Goal: Transaction & Acquisition: Complete application form

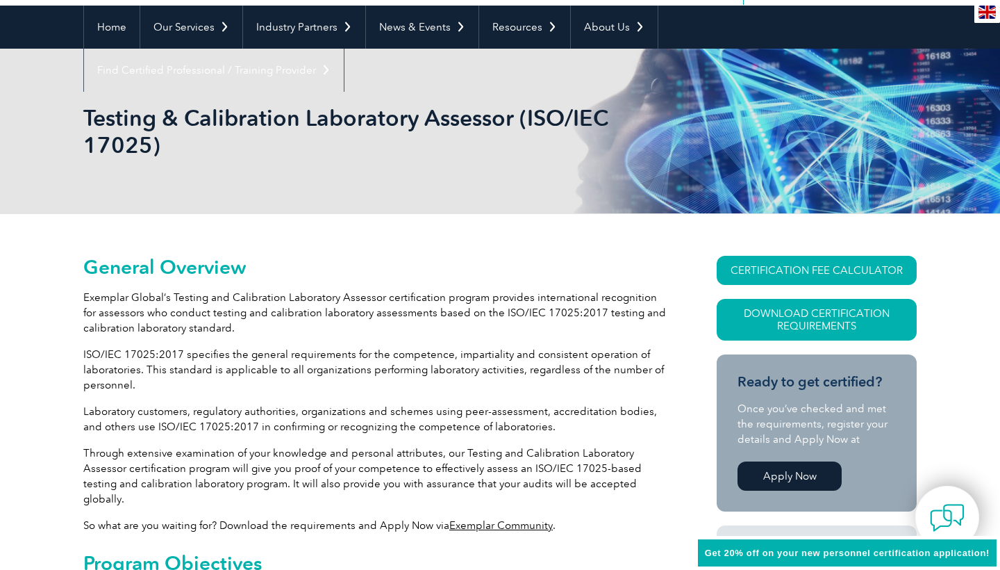
scroll to position [133, 0]
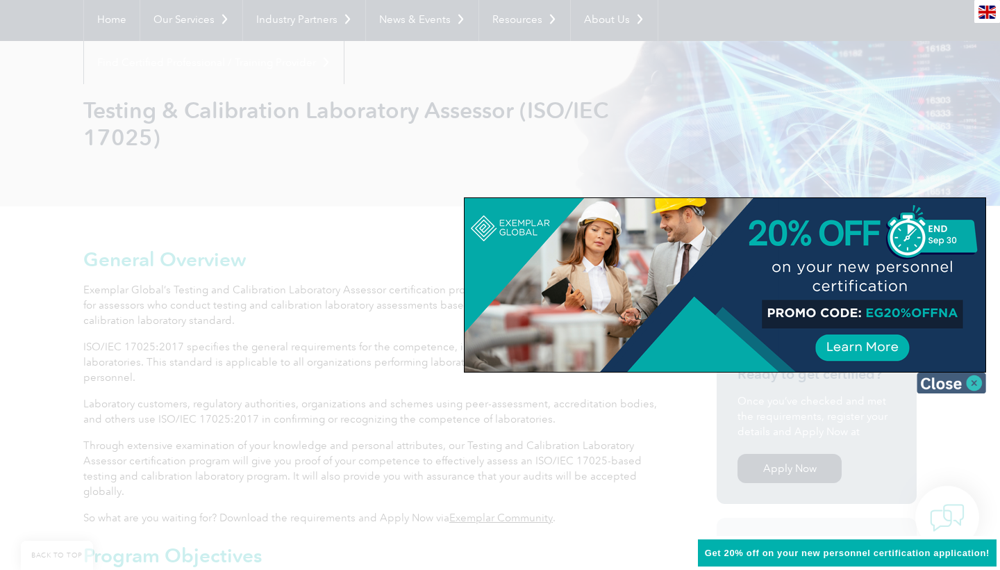
click at [972, 386] on img at bounding box center [951, 382] width 69 height 21
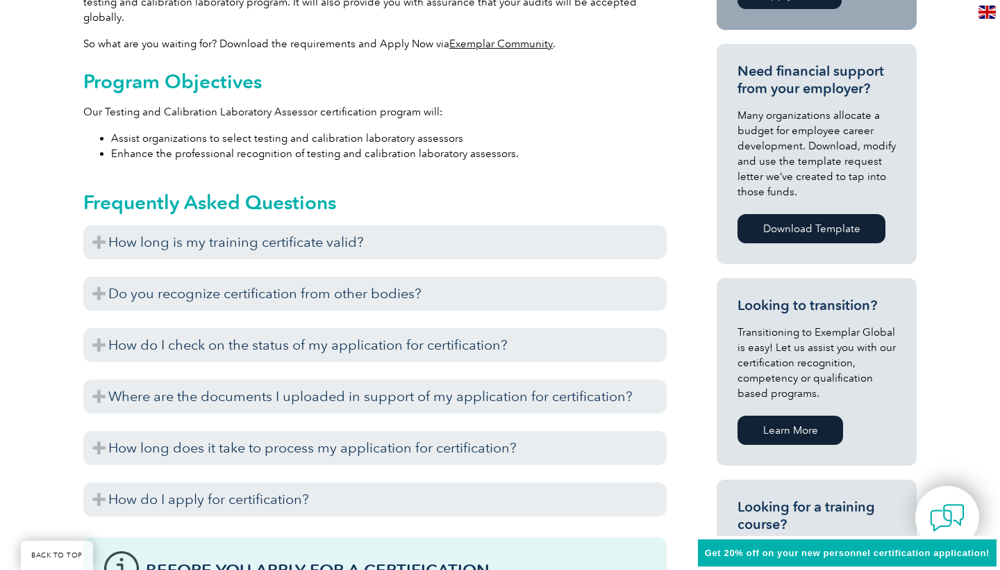
scroll to position [607, 0]
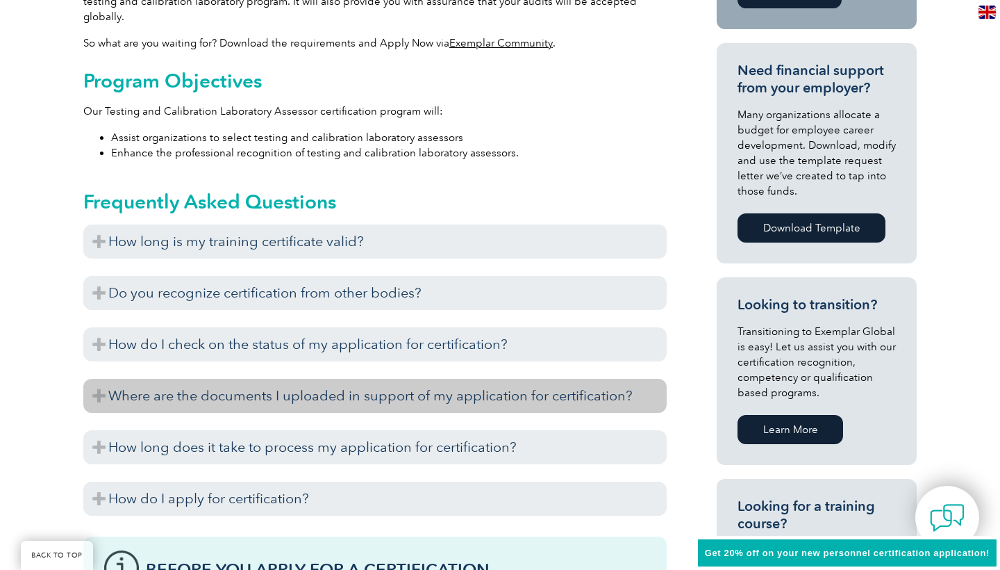
click at [99, 379] on h3 "Where are the documents I uploaded in support of my application for certificati…" at bounding box center [374, 396] width 583 height 34
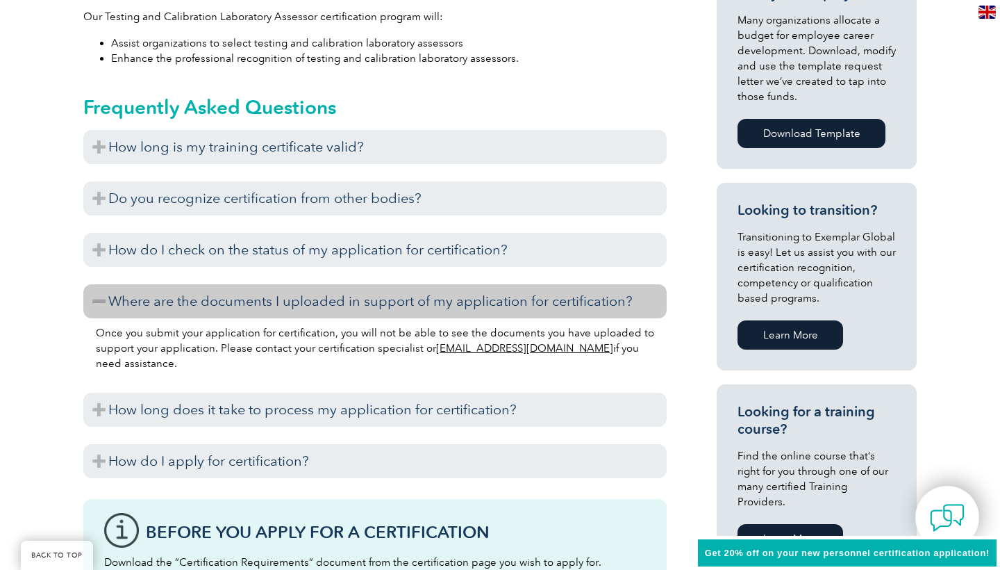
scroll to position [704, 0]
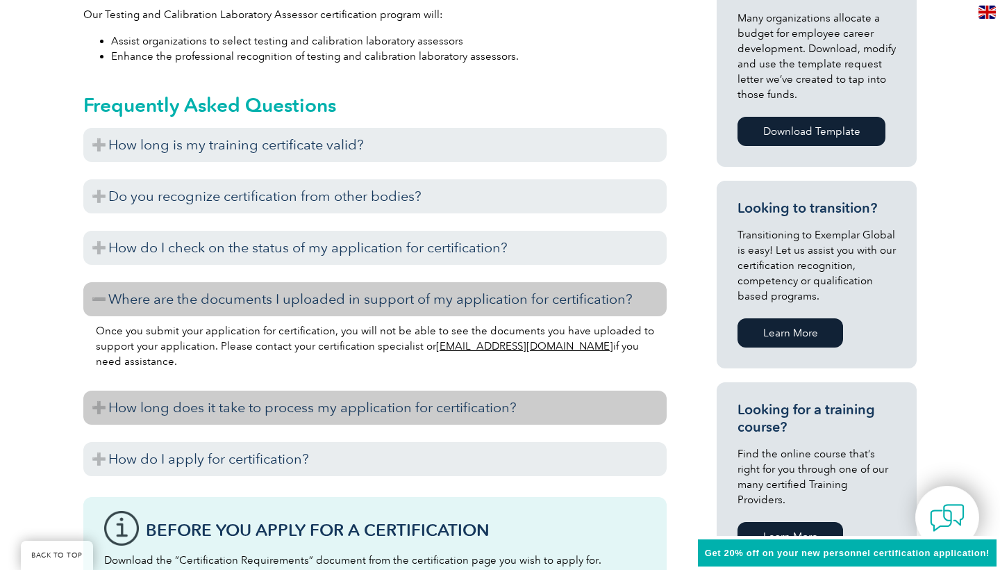
click at [96, 390] on h3 "How long does it take to process my application for certification?" at bounding box center [374, 407] width 583 height 34
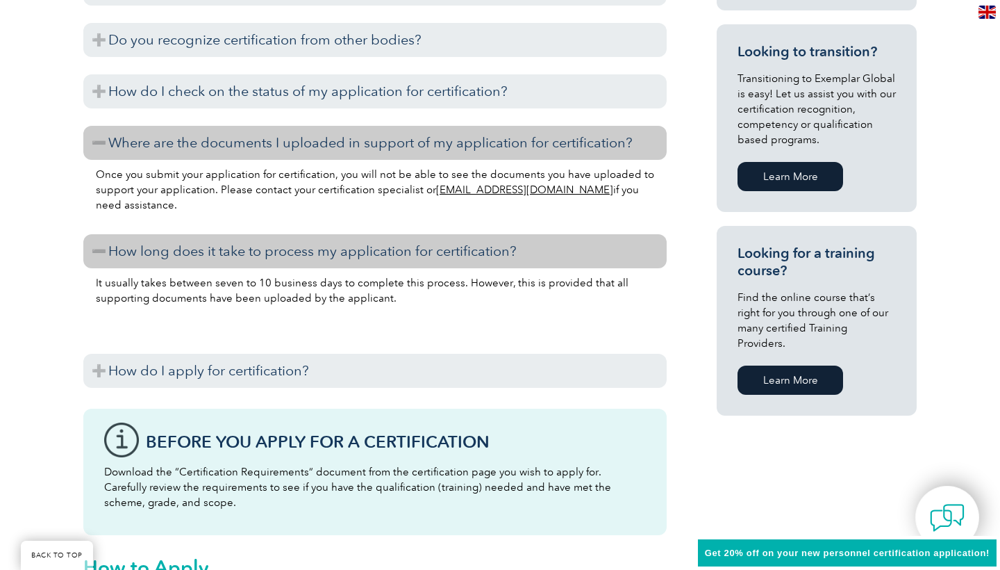
scroll to position [861, 0]
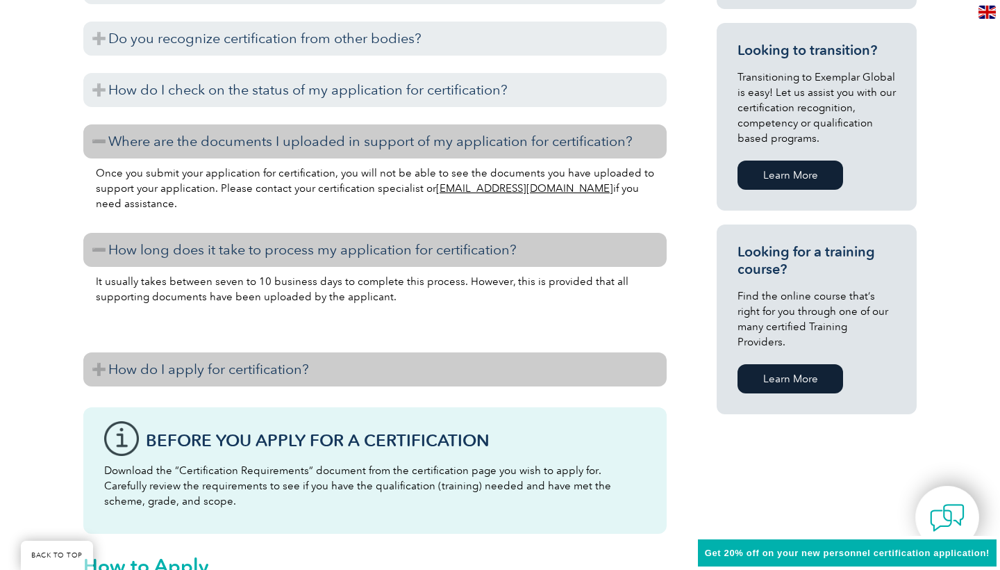
click at [103, 357] on h3 "How do I apply for certification?" at bounding box center [374, 369] width 583 height 34
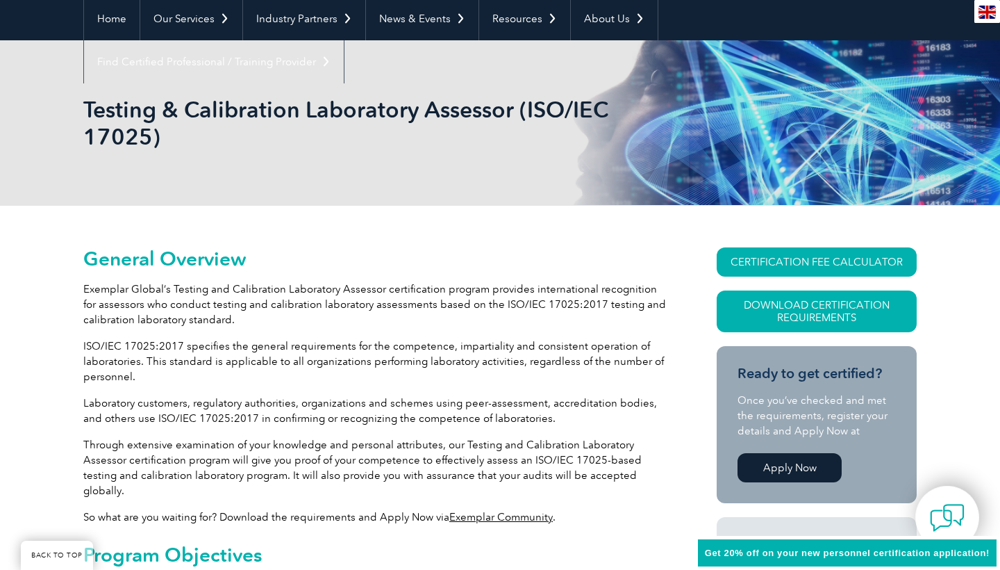
scroll to position [147, 0]
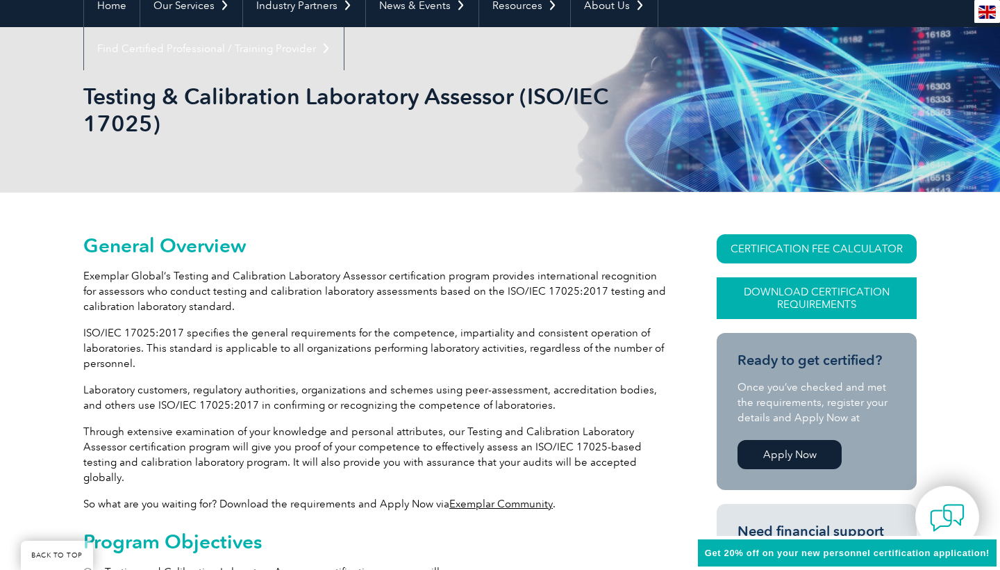
click at [794, 297] on link "Download Certification Requirements" at bounding box center [817, 298] width 200 height 42
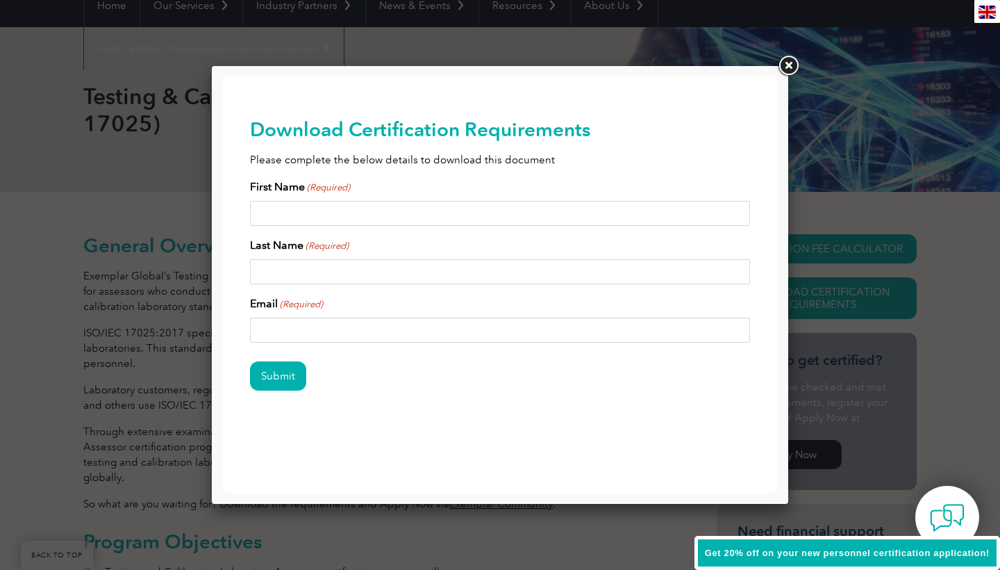
scroll to position [0, 0]
type input "[PERSON_NAME]"
type input "[EMAIL_ADDRESS][DOMAIN_NAME]"
click at [278, 376] on input "Submit" at bounding box center [278, 375] width 56 height 29
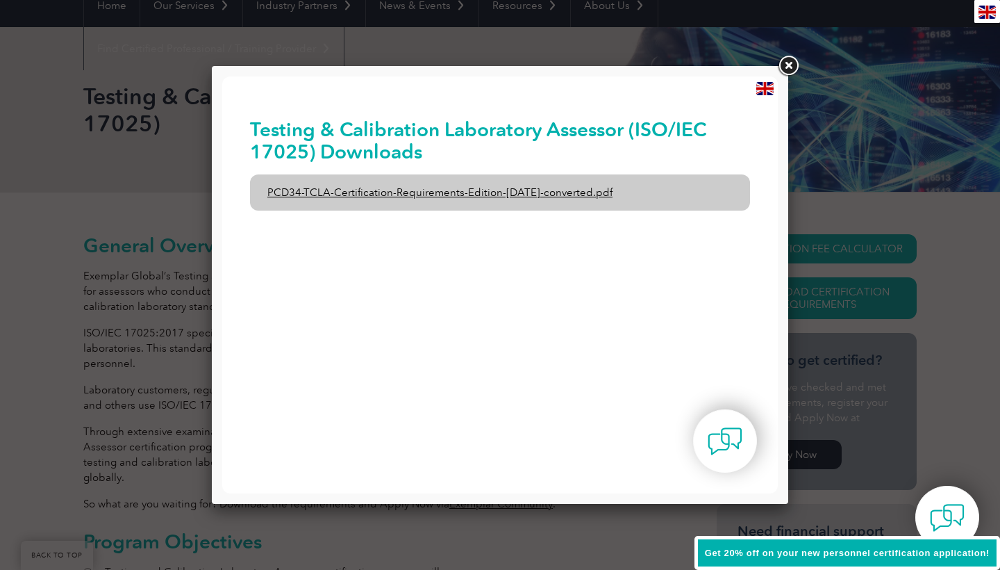
click at [495, 192] on link "PCD34-TCLA-Certification-Requirements-Edition-[DATE]-converted.pdf" at bounding box center [500, 192] width 500 height 36
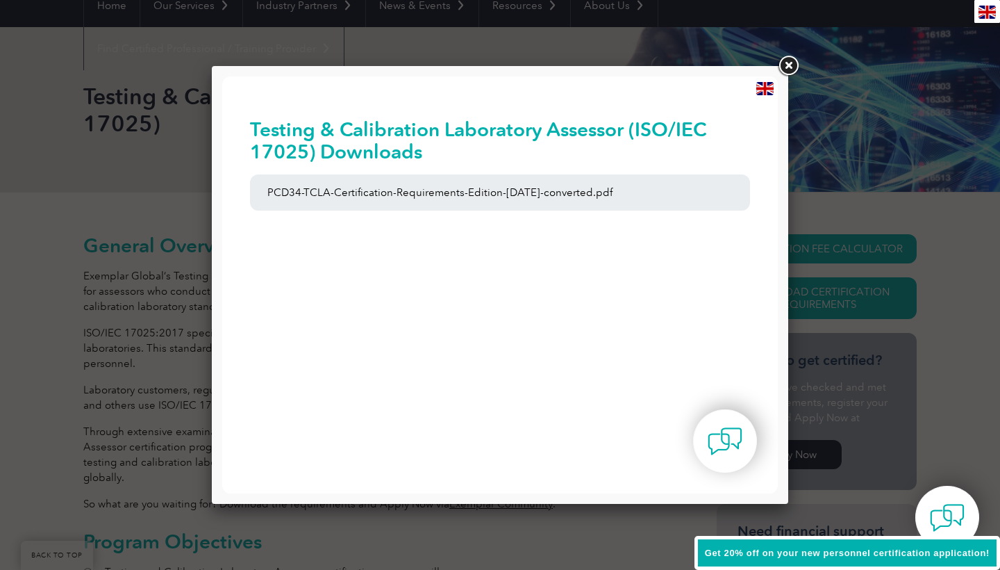
click at [796, 67] on link at bounding box center [788, 65] width 25 height 25
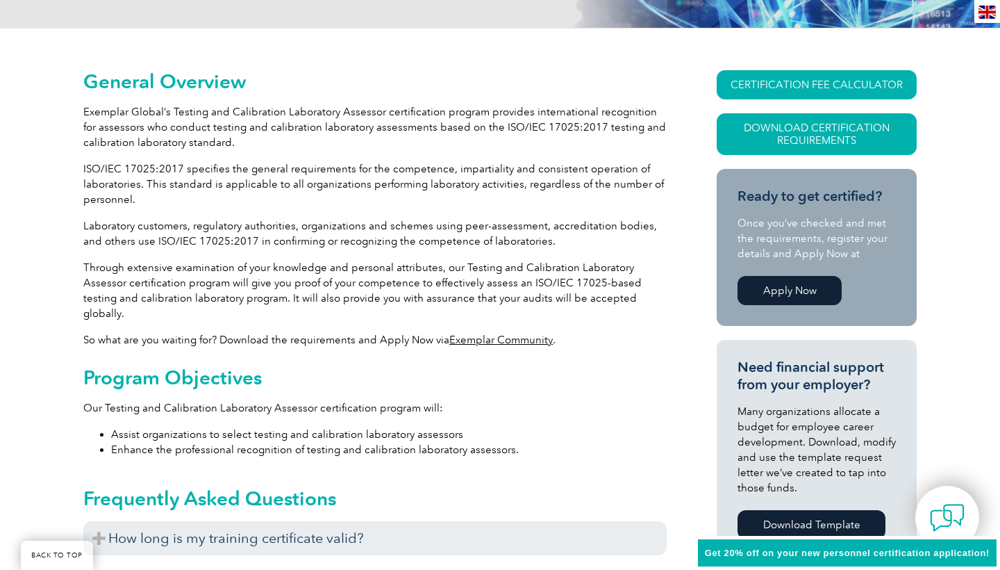
scroll to position [325, 0]
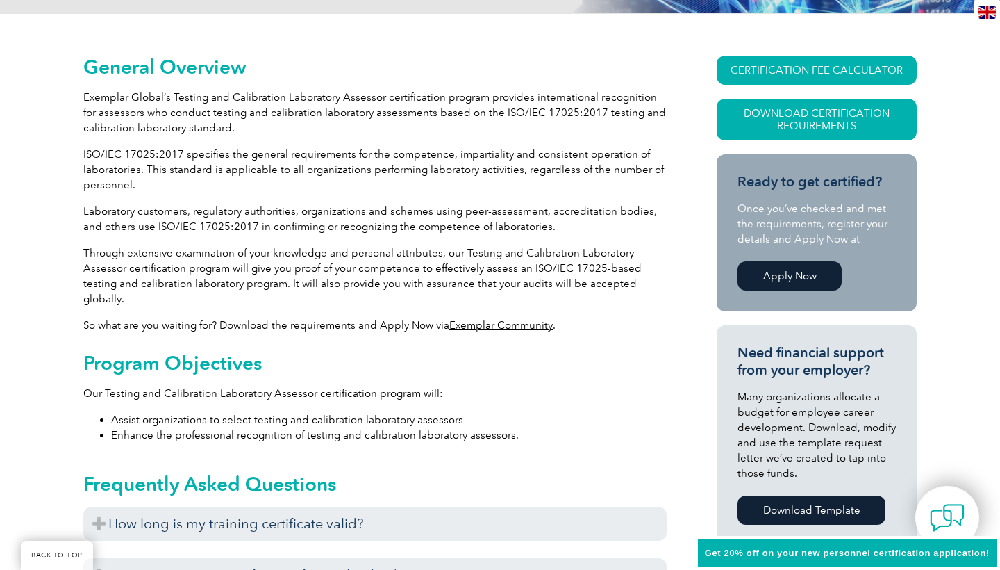
click at [760, 270] on link "Apply Now" at bounding box center [790, 275] width 104 height 29
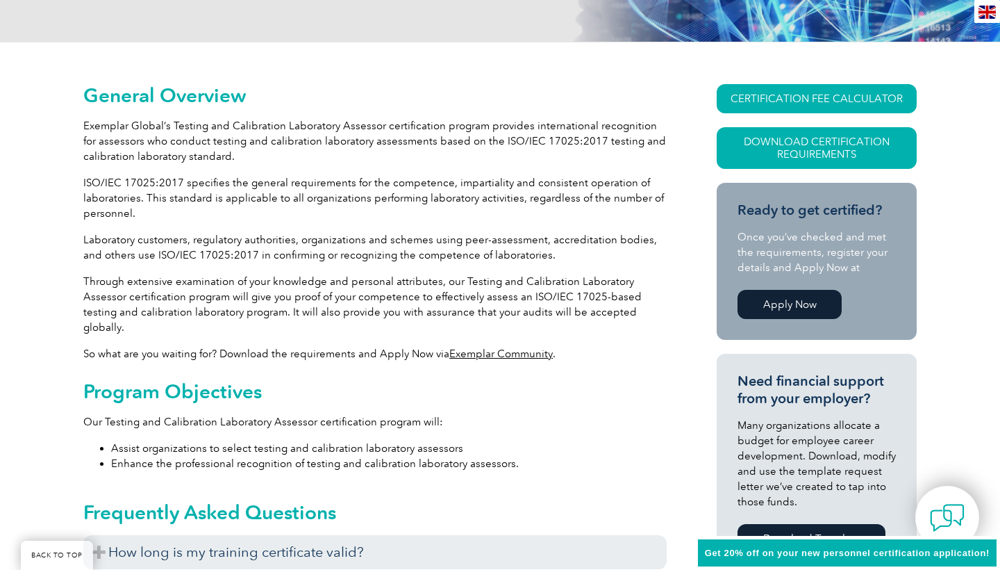
scroll to position [278, 0]
